Goal: Navigation & Orientation: Find specific page/section

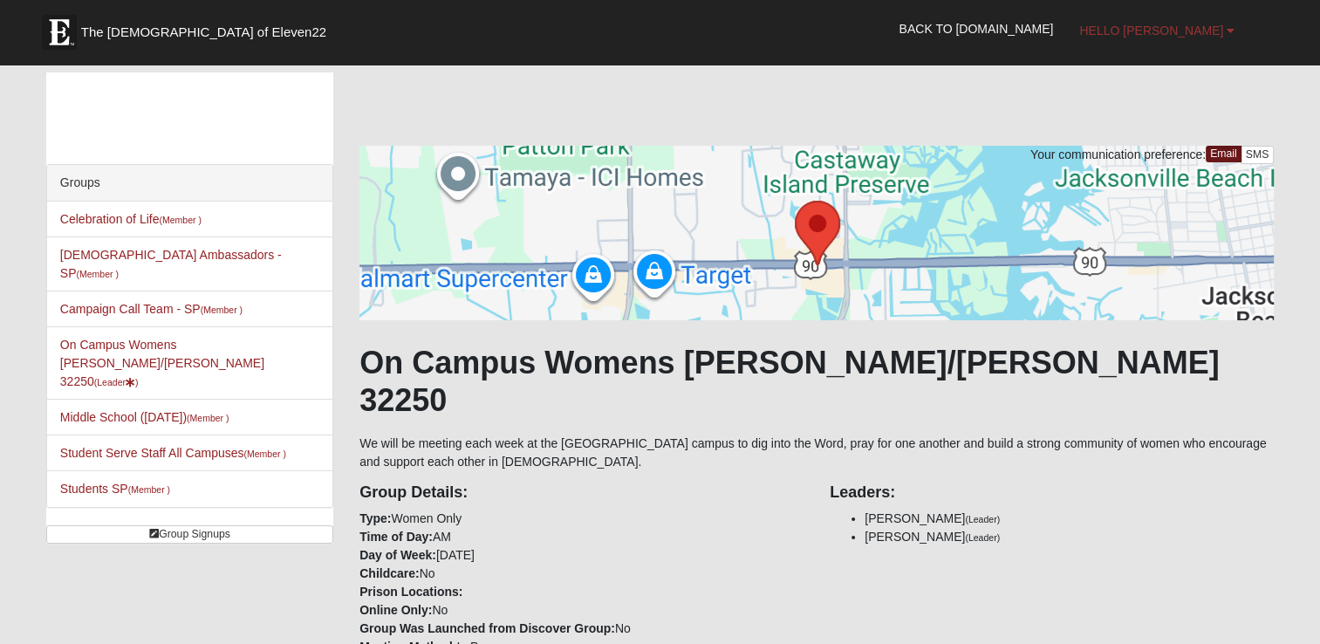
click at [1184, 35] on span "Hello [PERSON_NAME]" at bounding box center [1151, 31] width 144 height 14
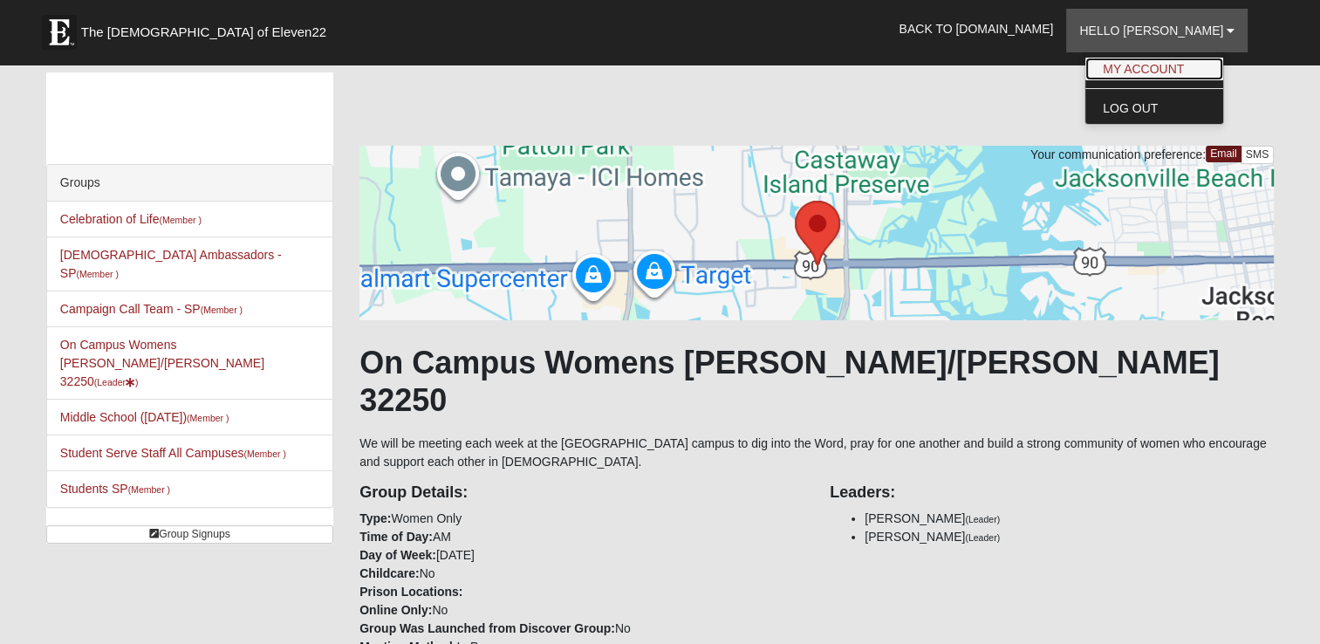
click at [1184, 65] on link "My Account" at bounding box center [1154, 69] width 138 height 23
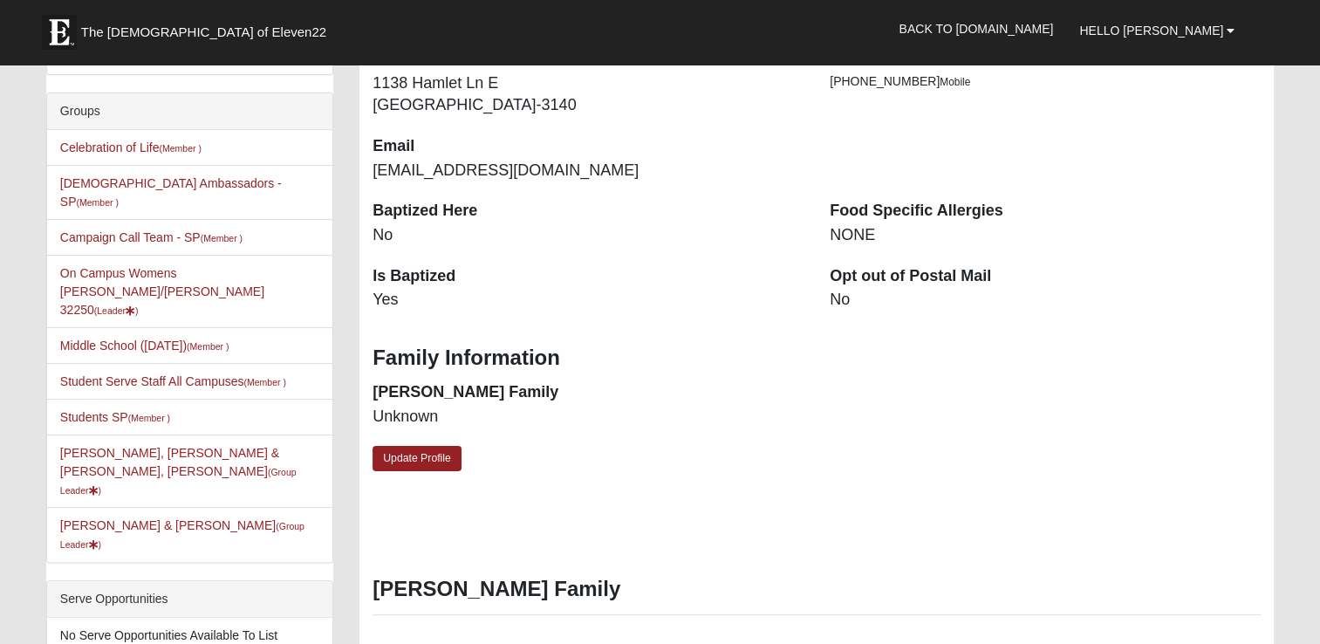
scroll to position [349, 0]
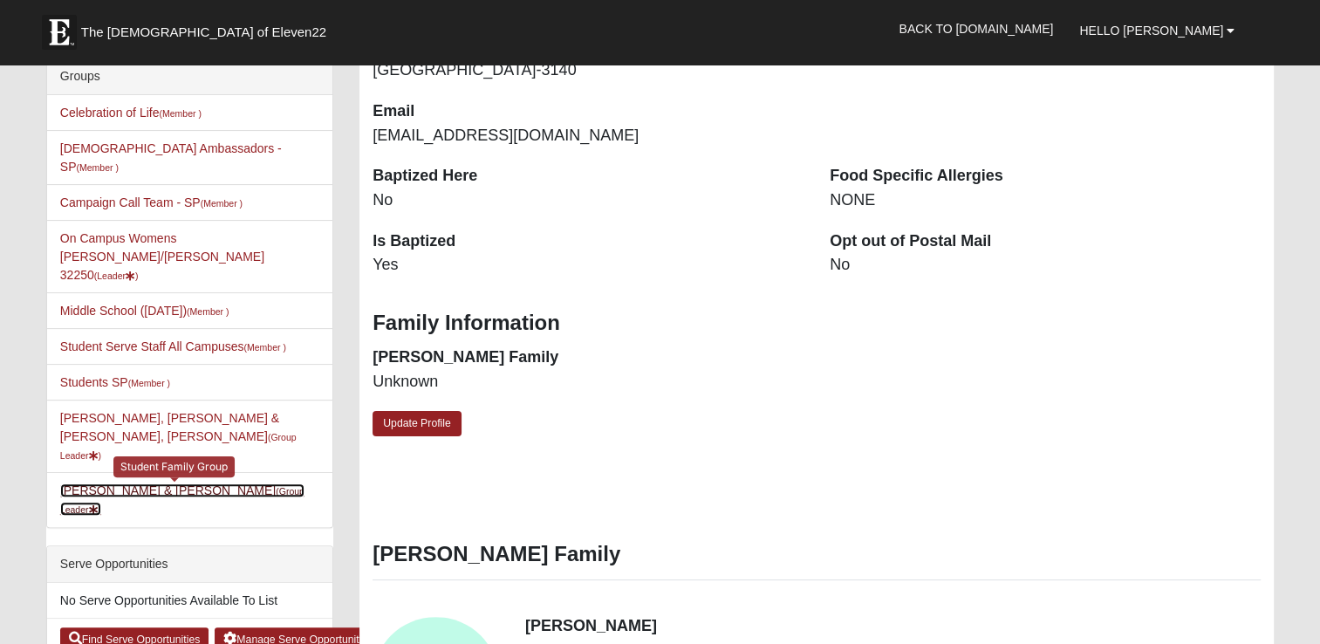
click at [195, 483] on link "[PERSON_NAME] & [PERSON_NAME] (Group Leader )" at bounding box center [182, 499] width 244 height 32
